Goal: Book appointment/travel/reservation

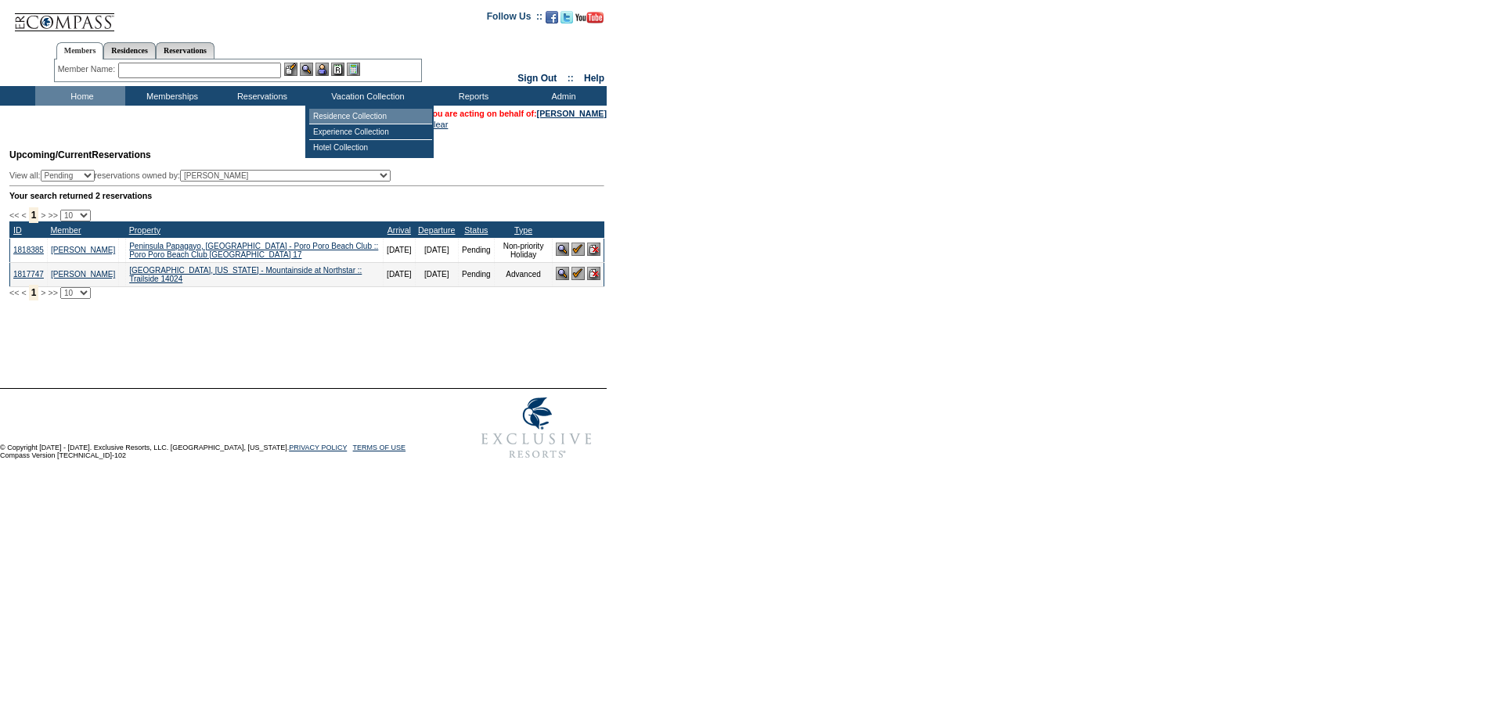
click at [355, 114] on td "Residence Collection" at bounding box center [370, 117] width 123 height 16
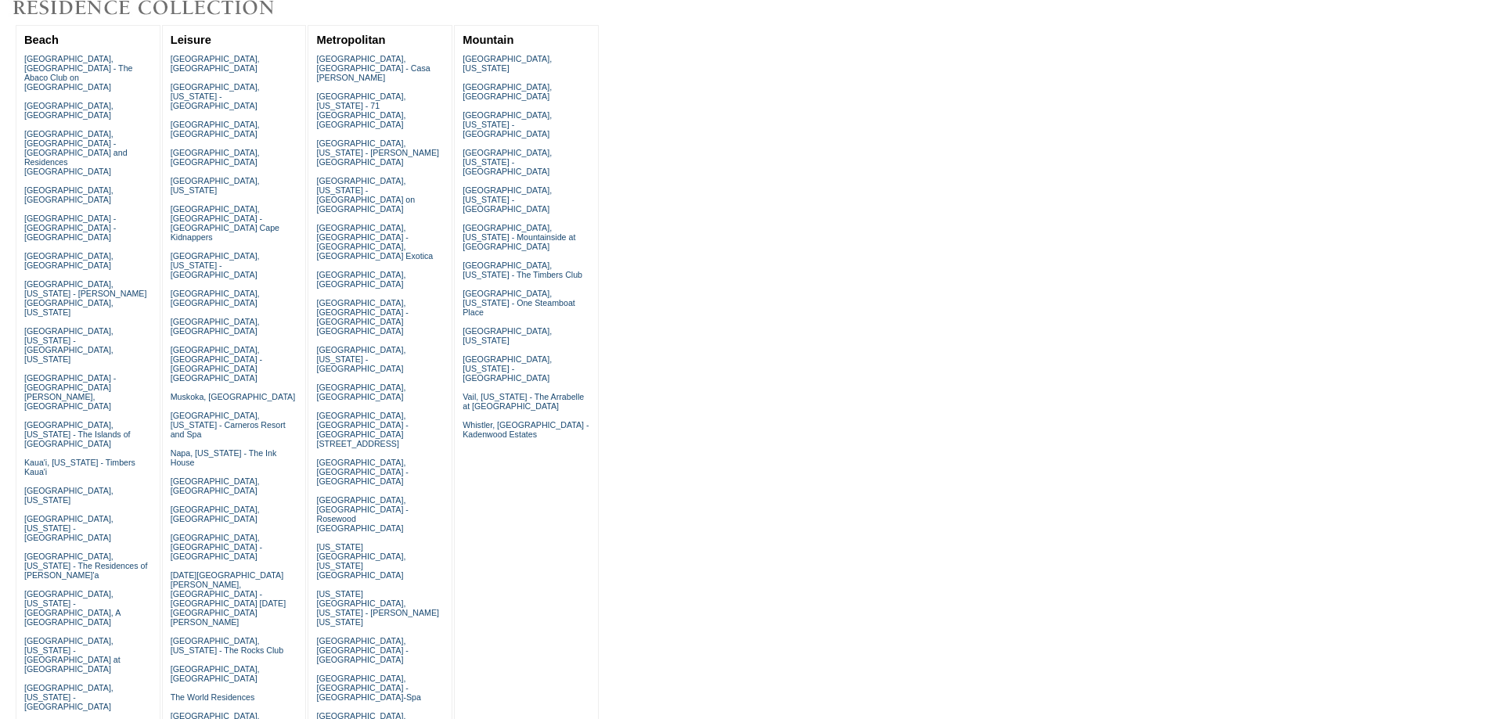
scroll to position [209, 0]
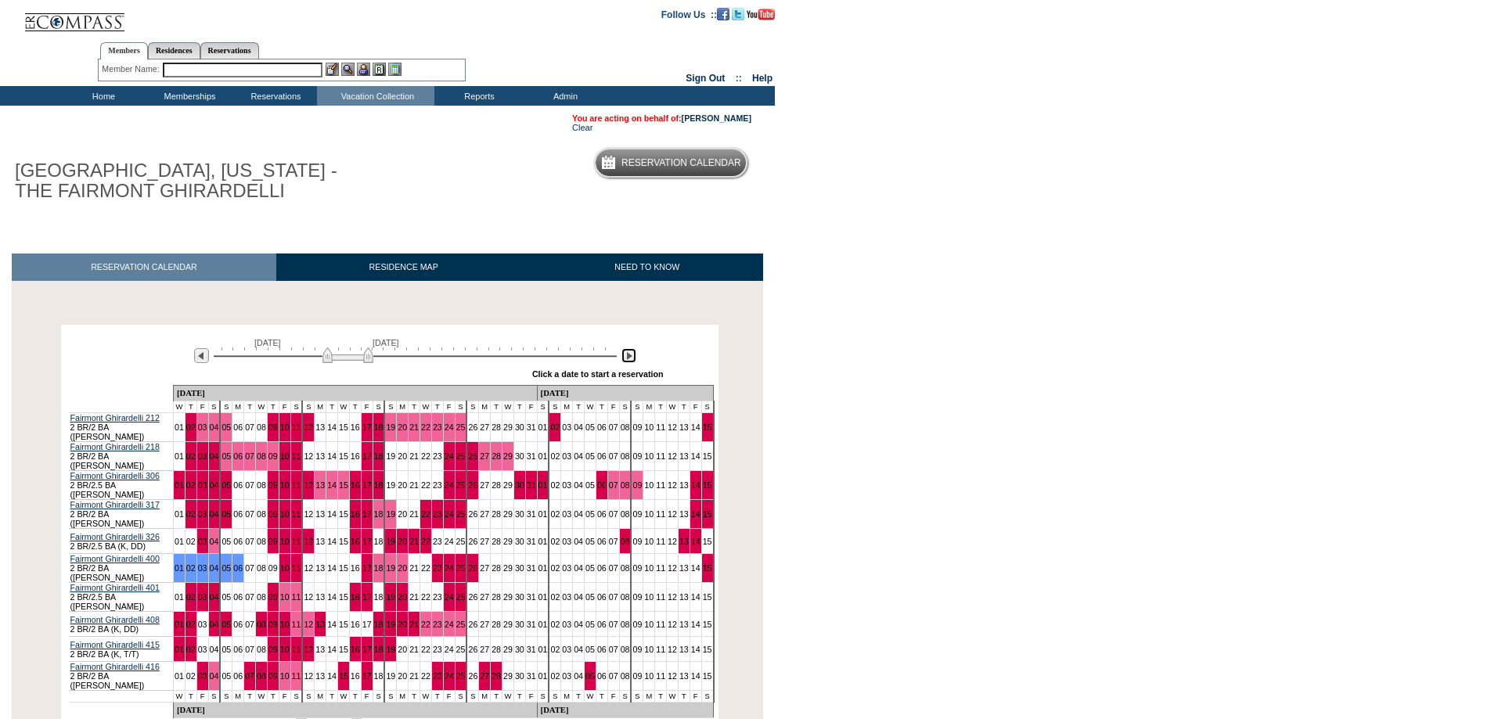
click at [627, 359] on img at bounding box center [629, 355] width 15 height 15
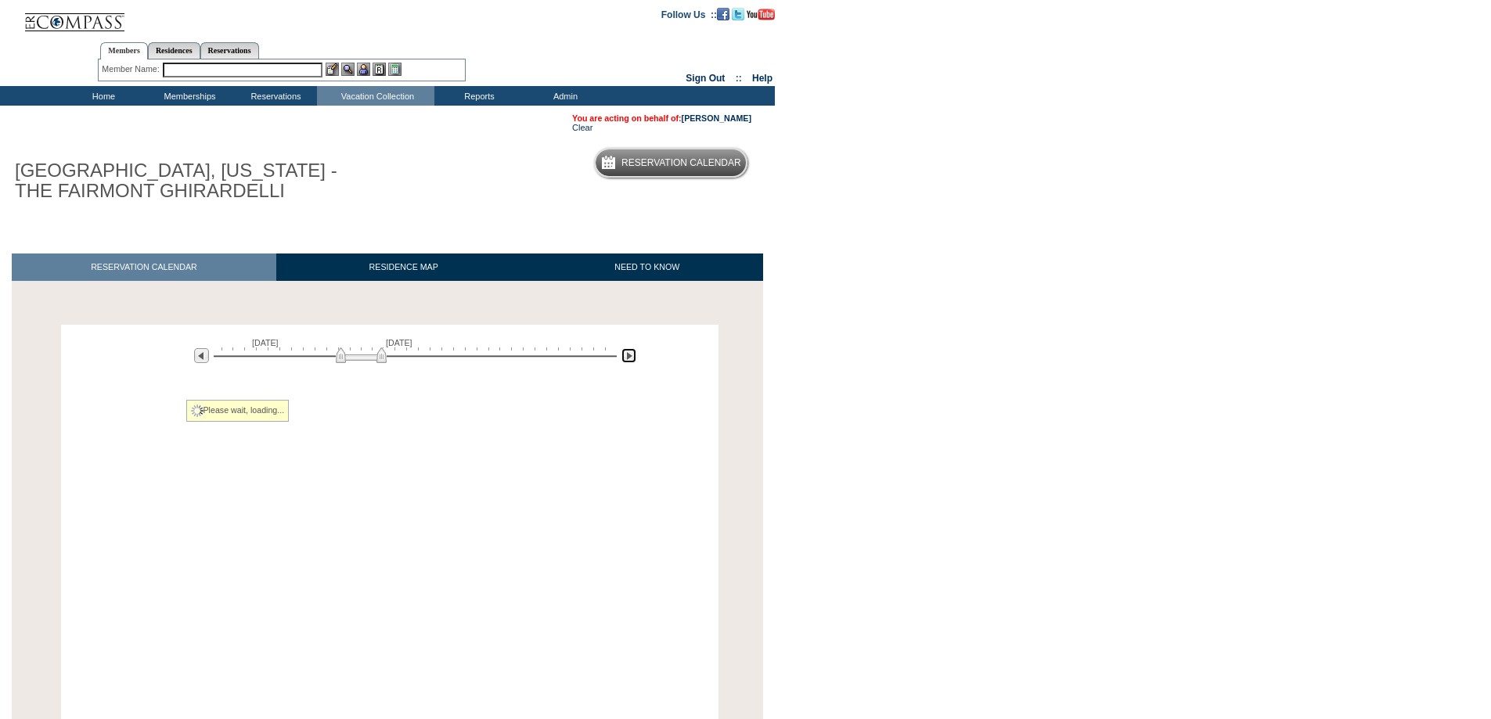
click at [627, 360] on img at bounding box center [629, 355] width 15 height 15
click at [627, 361] on img at bounding box center [629, 355] width 15 height 15
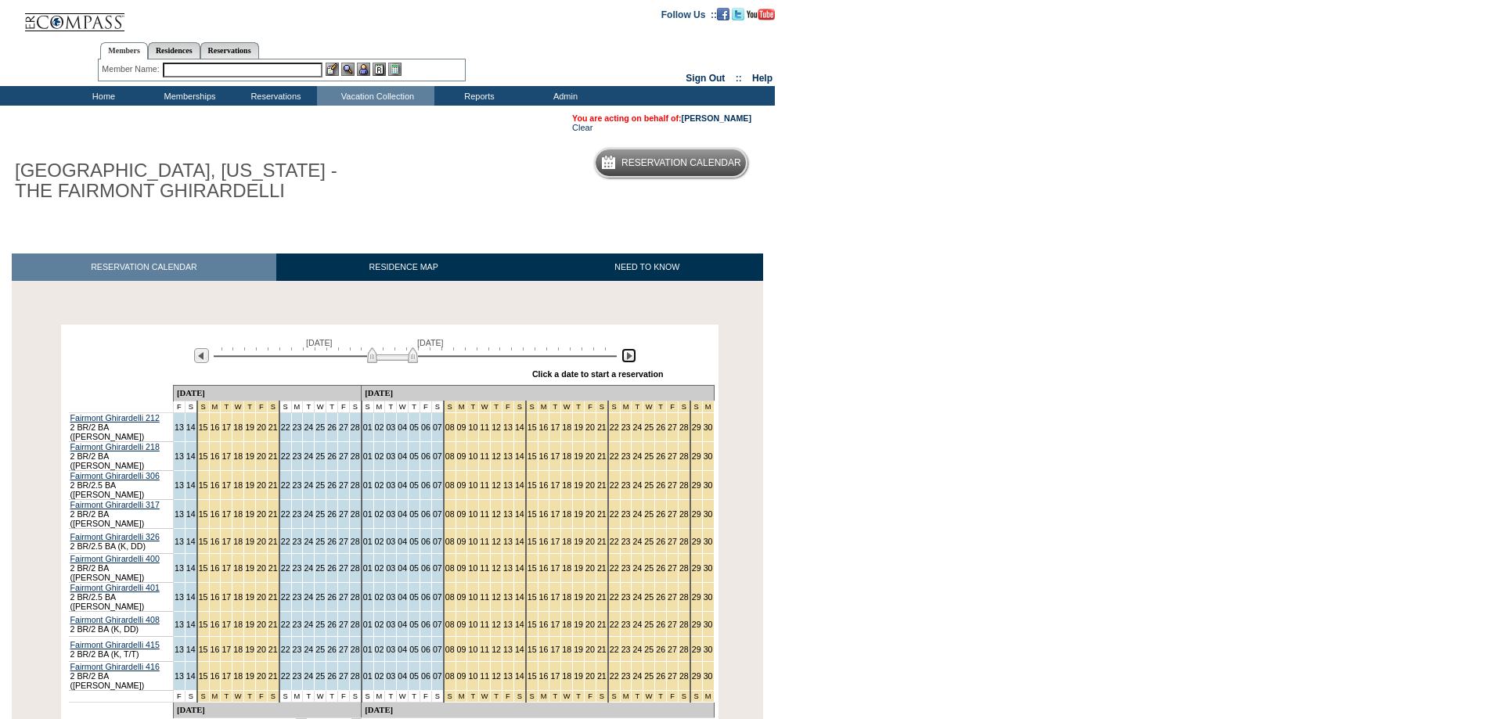
click at [407, 361] on img at bounding box center [392, 356] width 51 height 16
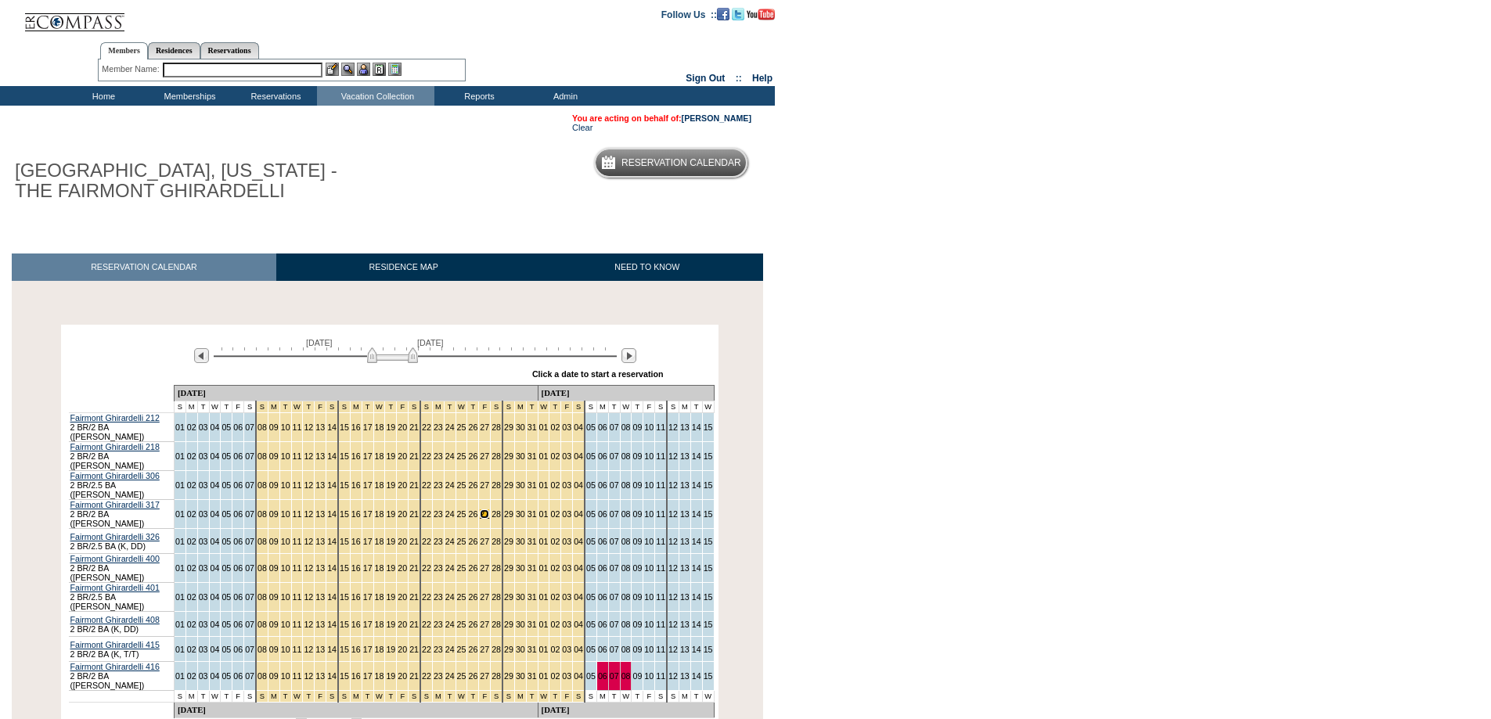
click at [480, 510] on link "27" at bounding box center [484, 514] width 9 height 9
